Goal: Task Accomplishment & Management: Use online tool/utility

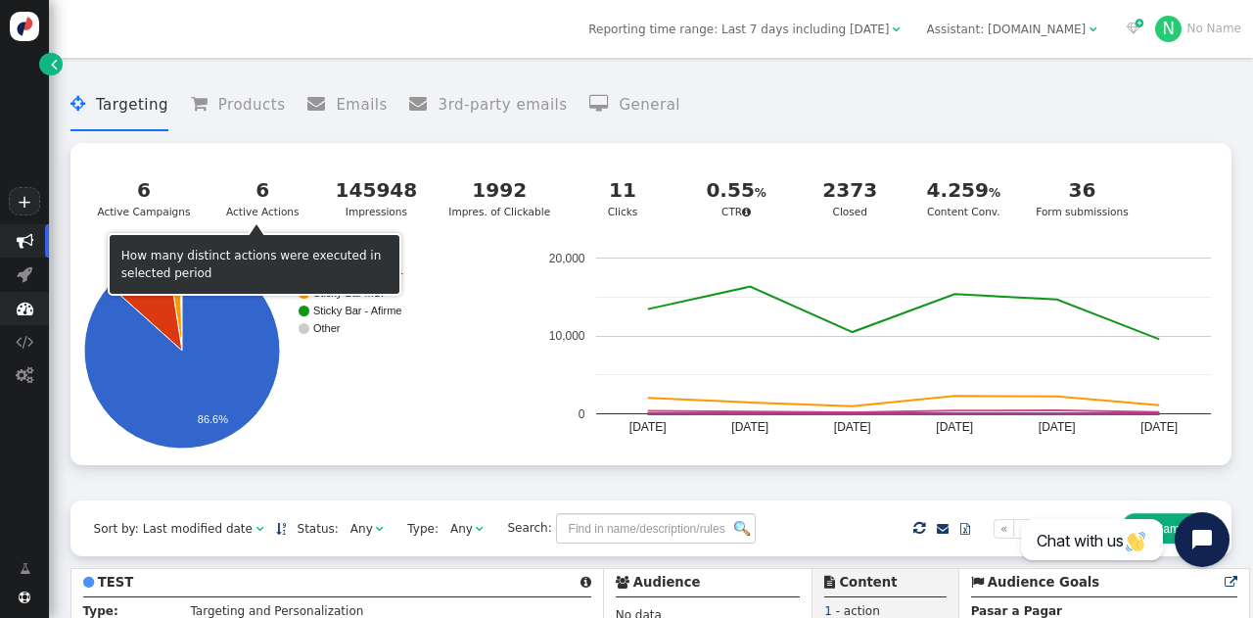
click at [23, 316] on span "" at bounding box center [25, 308] width 17 height 17
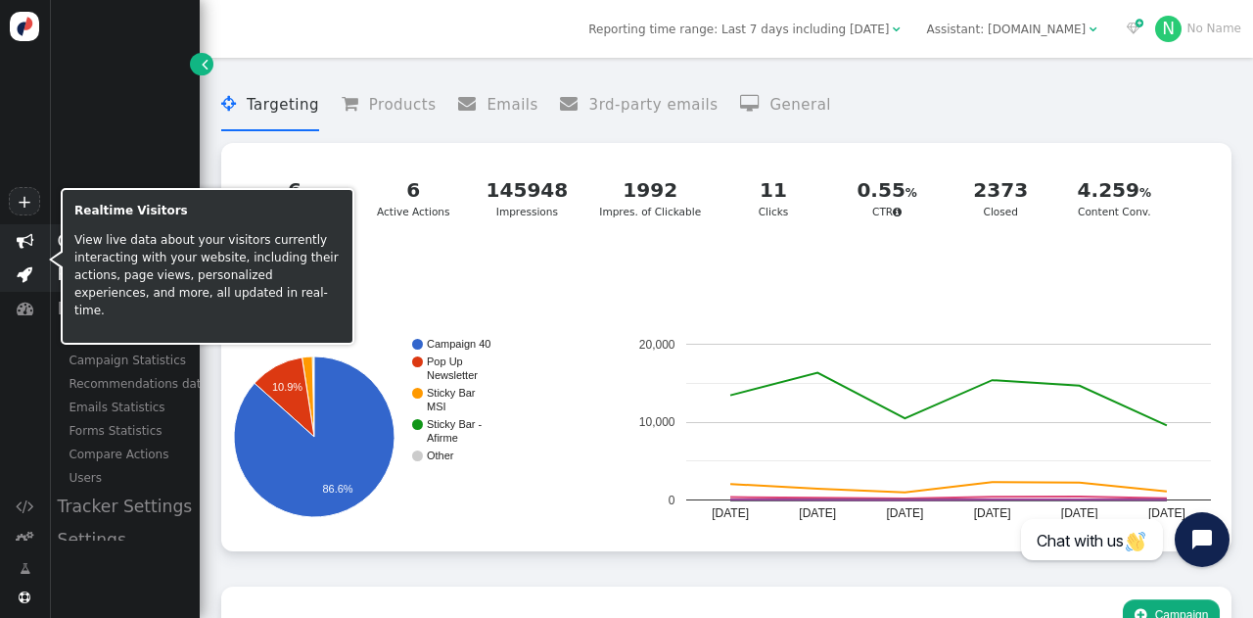
click at [7, 284] on span "" at bounding box center [24, 274] width 49 height 33
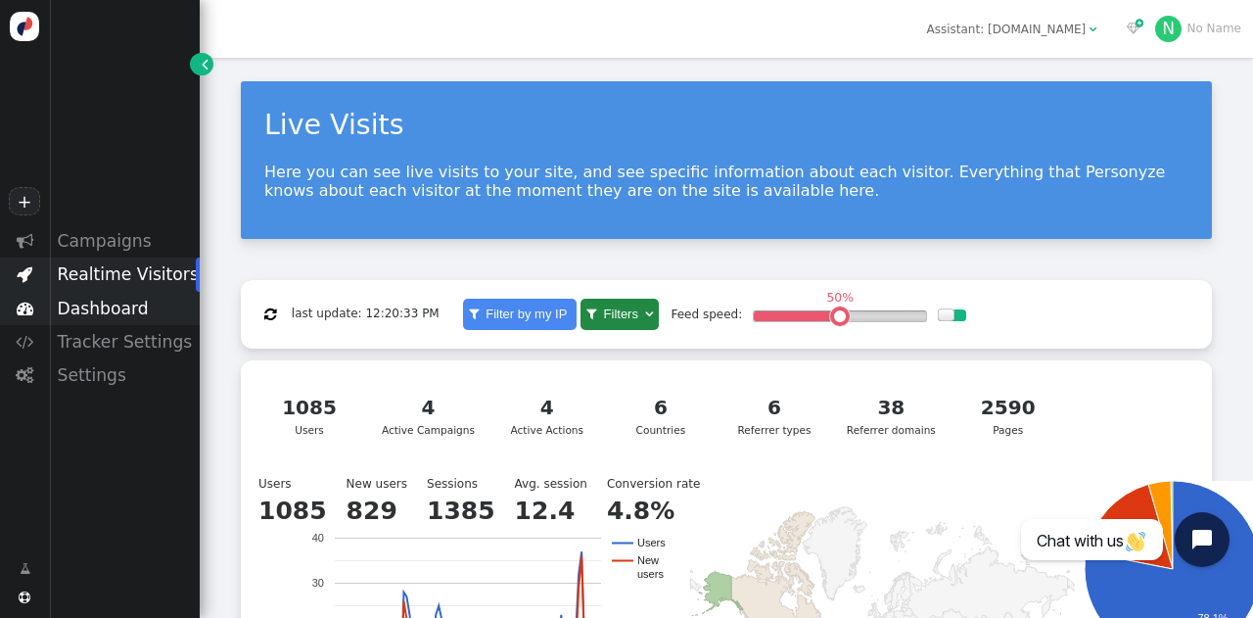
click at [100, 310] on div "Dashboard" at bounding box center [124, 308] width 151 height 33
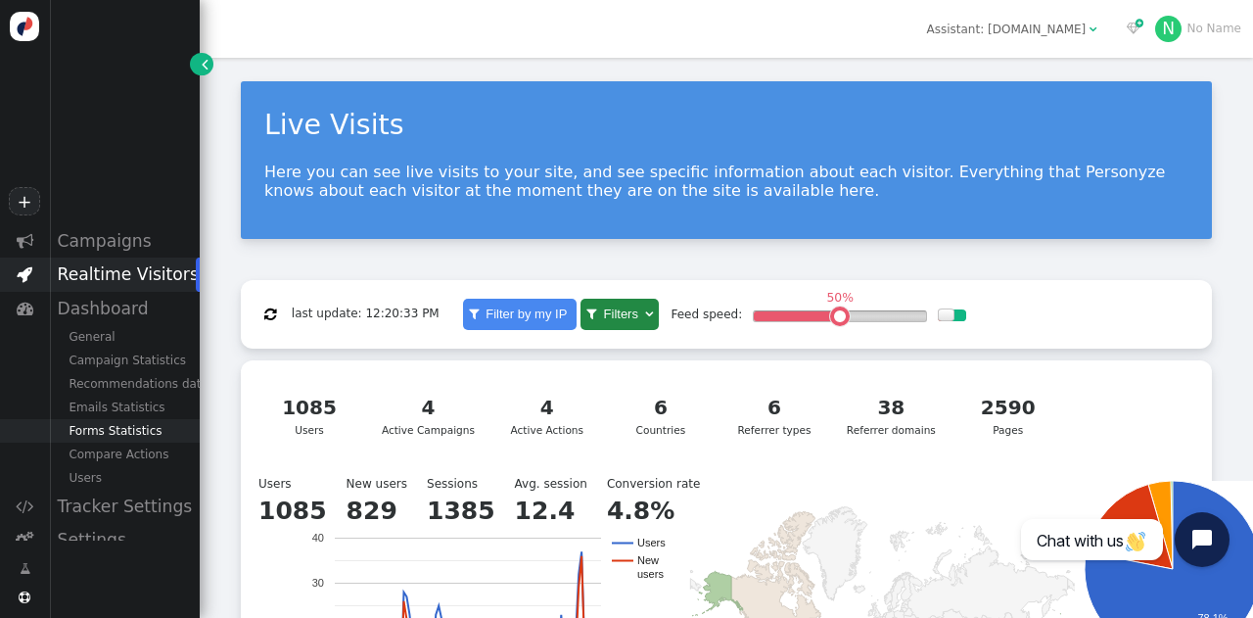
click at [105, 435] on div "Forms Statistics" at bounding box center [124, 430] width 151 height 23
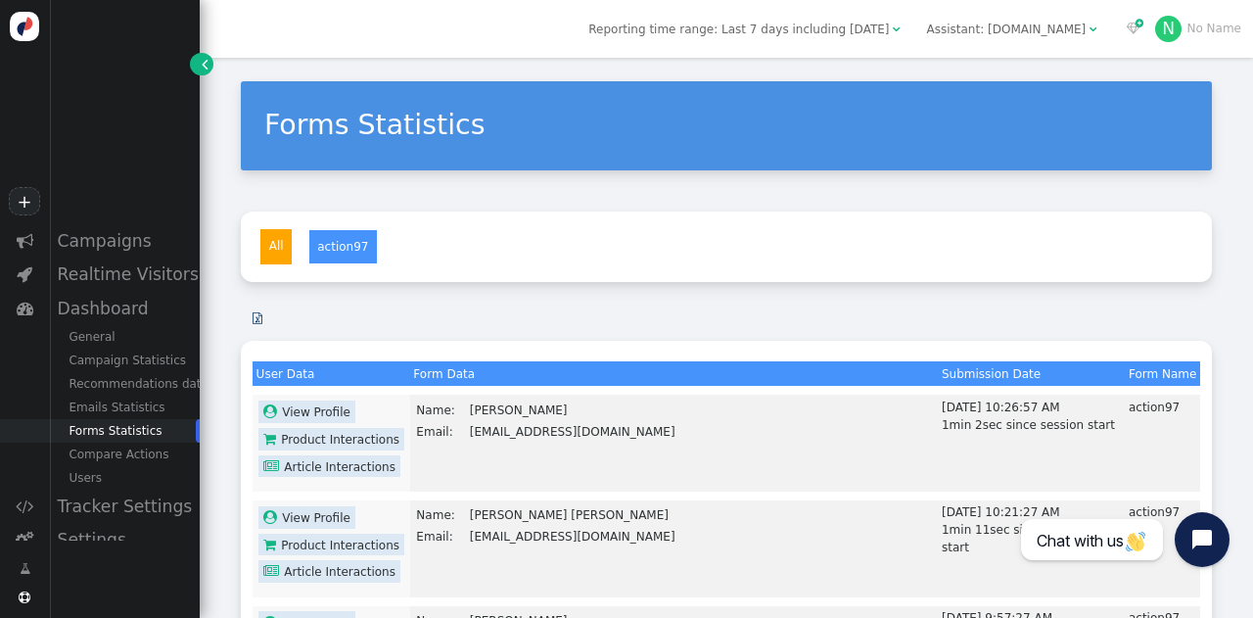
click at [873, 30] on span "Reporting time range: Last 7 days including [DATE]" at bounding box center [738, 30] width 301 height 14
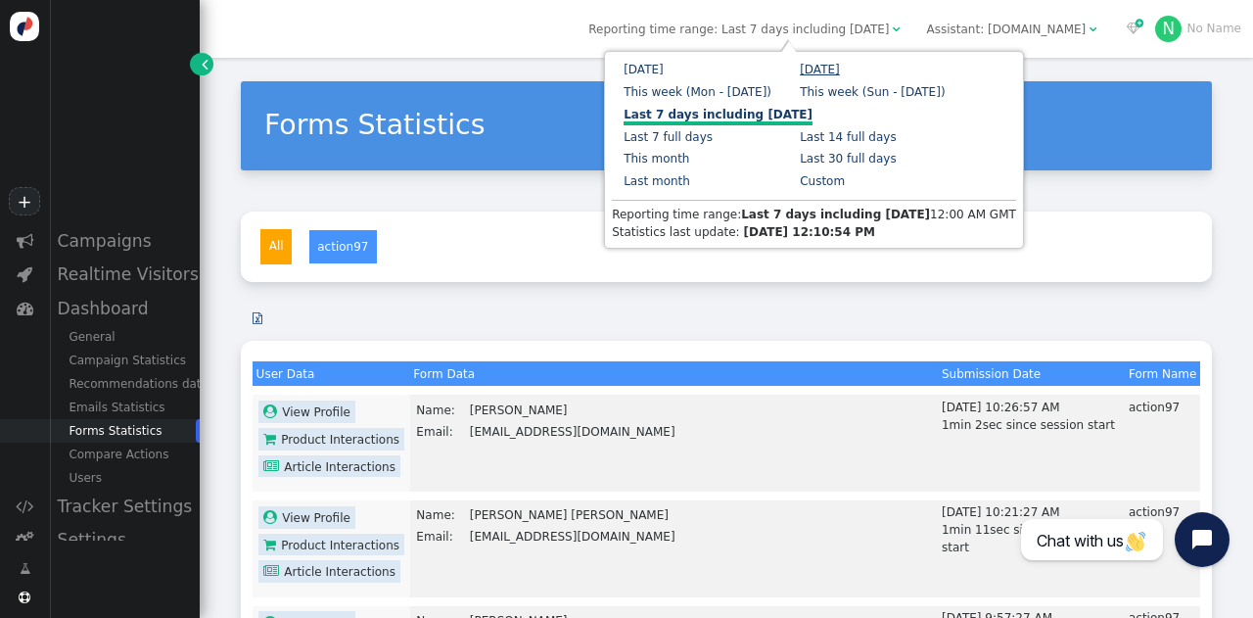
click at [836, 67] on link "[DATE]" at bounding box center [820, 70] width 40 height 14
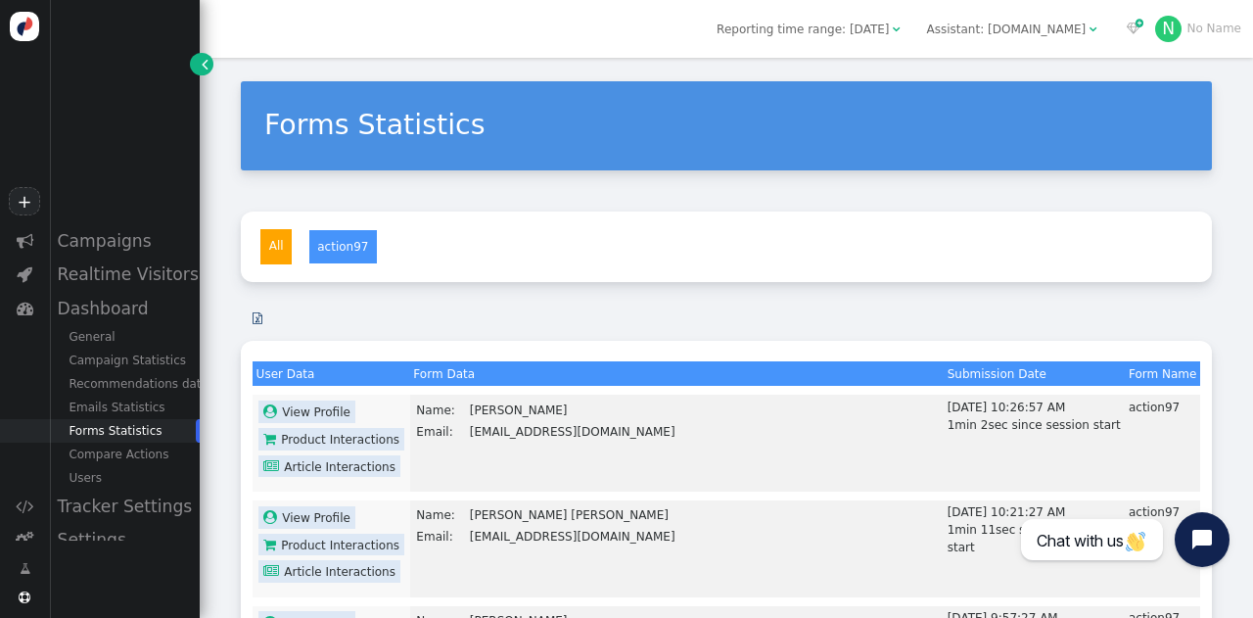
click at [257, 316] on span "" at bounding box center [258, 318] width 10 height 12
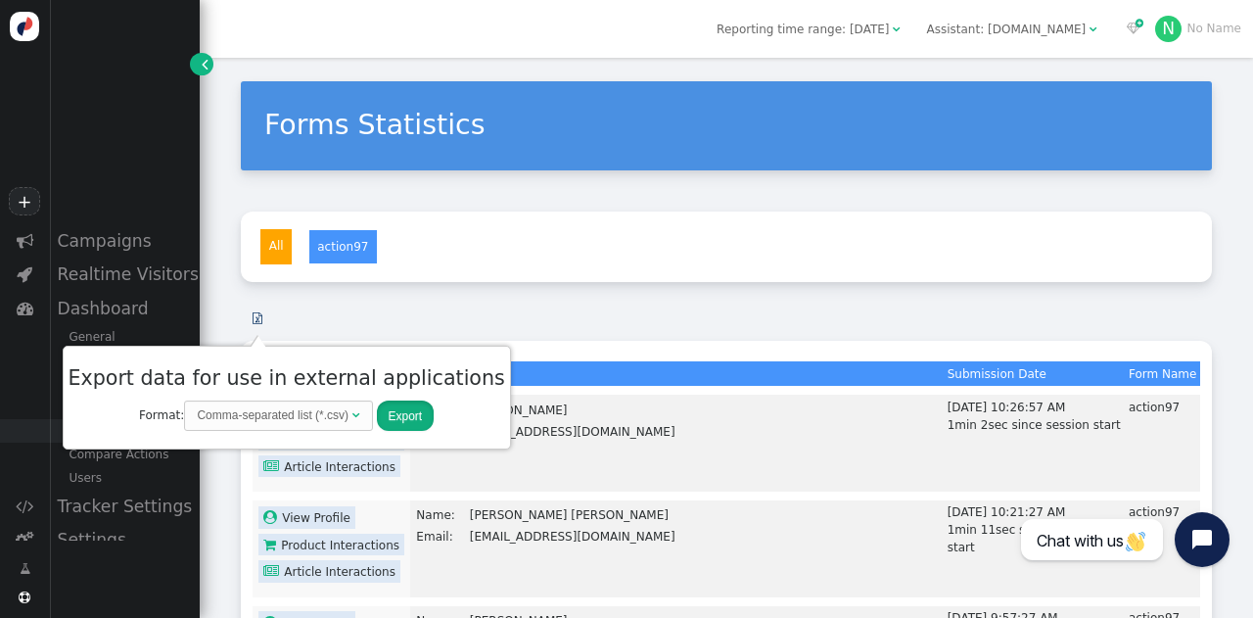
click at [377, 411] on button "Export" at bounding box center [406, 415] width 58 height 30
